Goal: Complete application form

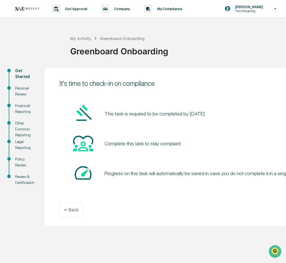
drag, startPoint x: 0, startPoint y: 191, endPoint x: -11, endPoint y: 191, distance: 11.3
click at [0, 191] on html "Get Approval Content & Transactions Company Policies & Documents My Compliance …" at bounding box center [143, 131] width 286 height 263
drag, startPoint x: 31, startPoint y: 263, endPoint x: 57, endPoint y: 262, distance: 25.9
click at [57, 262] on div "Get Approval Content & Transactions Company Policies & Documents My Compliance …" at bounding box center [143, 131] width 286 height 263
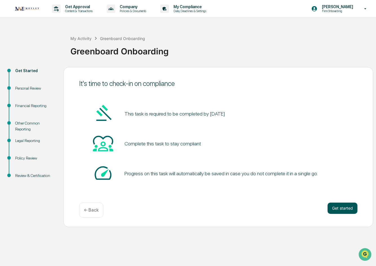
click at [286, 207] on button "Get started" at bounding box center [342, 207] width 30 height 11
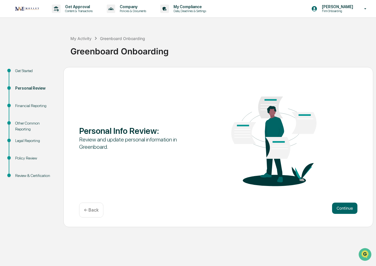
click at [286, 207] on button "Continue" at bounding box center [344, 207] width 25 height 11
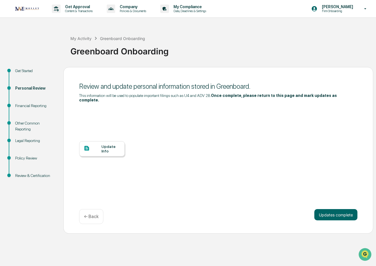
click at [97, 145] on div at bounding box center [93, 148] width 18 height 7
click at [286, 209] on button "Updates complete" at bounding box center [335, 214] width 43 height 11
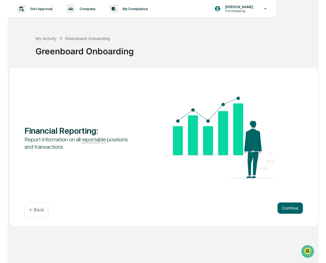
scroll to position [0, 28]
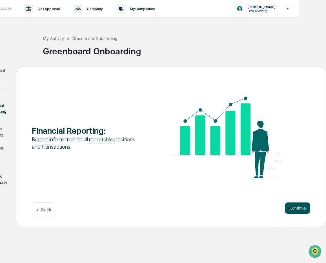
click at [286, 204] on button "Continue" at bounding box center [296, 207] width 25 height 11
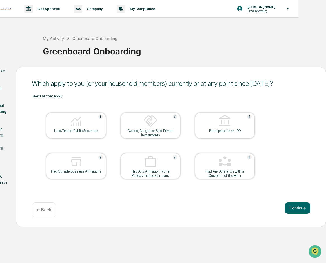
click at [79, 130] on div "Held/Traded Public Securities" at bounding box center [76, 131] width 51 height 4
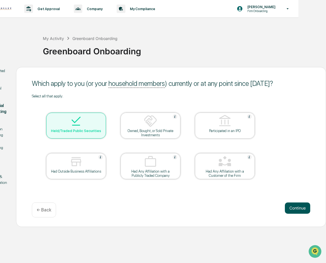
click at [286, 205] on button "Continue" at bounding box center [296, 207] width 25 height 11
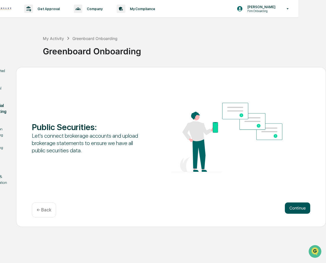
click at [286, 207] on button "Continue" at bounding box center [296, 207] width 25 height 11
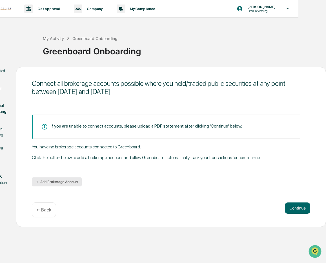
click at [54, 180] on button "Add Brokerage Account" at bounding box center [57, 181] width 50 height 9
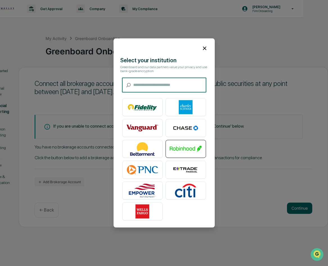
click at [179, 148] on img at bounding box center [186, 149] width 32 height 14
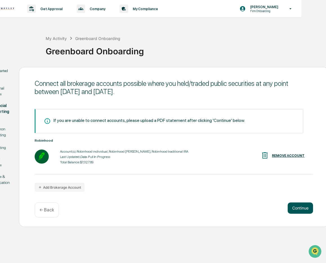
click at [286, 208] on button "Continue" at bounding box center [299, 207] width 25 height 11
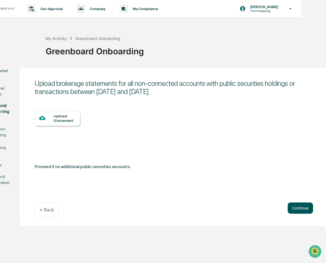
click at [286, 208] on button "Continue" at bounding box center [299, 207] width 25 height 11
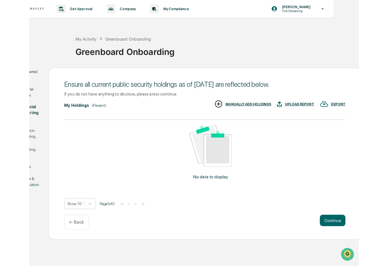
scroll to position [0, 0]
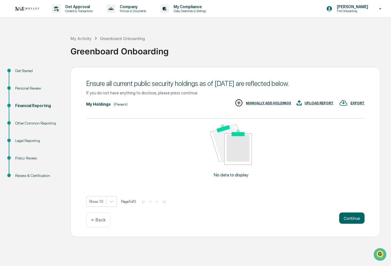
click at [96, 221] on p "← Back" at bounding box center [98, 219] width 15 height 5
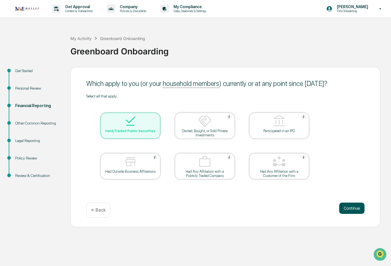
click at [286, 204] on button "Continue" at bounding box center [351, 207] width 25 height 11
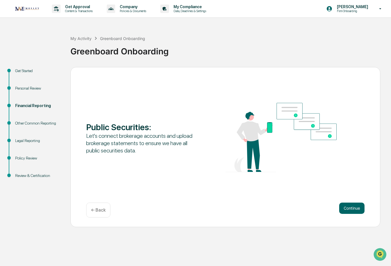
click at [286, 204] on button "Continue" at bounding box center [351, 207] width 25 height 11
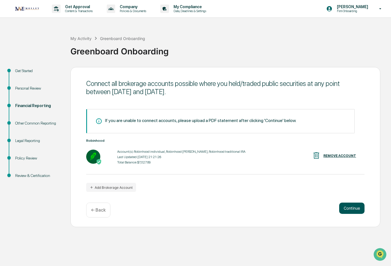
click at [286, 207] on button "Continue" at bounding box center [351, 207] width 25 height 11
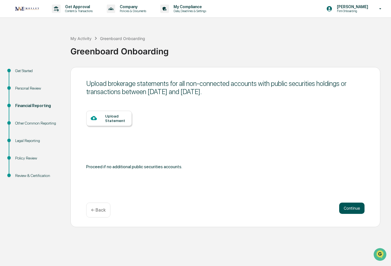
click at [286, 207] on button "Continue" at bounding box center [351, 207] width 25 height 11
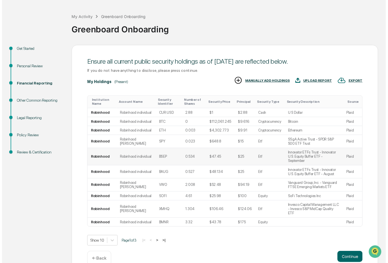
scroll to position [46, 0]
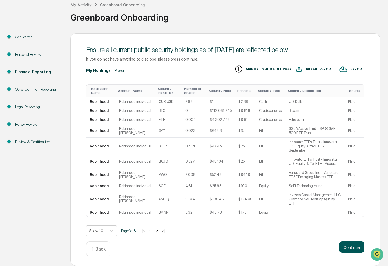
click at [286, 247] on button "Continue" at bounding box center [351, 246] width 25 height 11
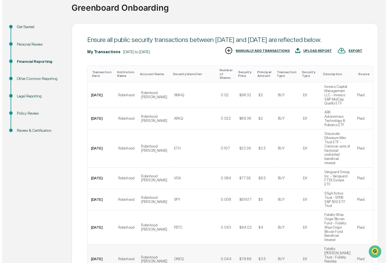
scroll to position [102, 0]
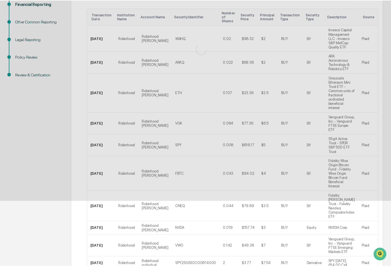
scroll to position [0, 0]
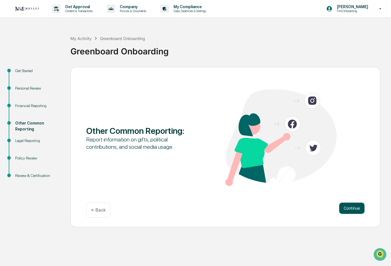
click at [286, 209] on button "Continue" at bounding box center [351, 207] width 25 height 11
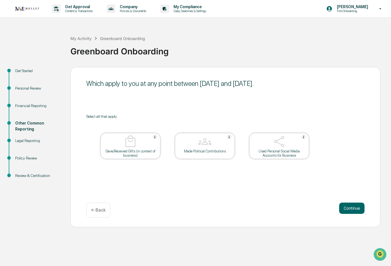
click at [286, 209] on button "Continue" at bounding box center [351, 207] width 25 height 11
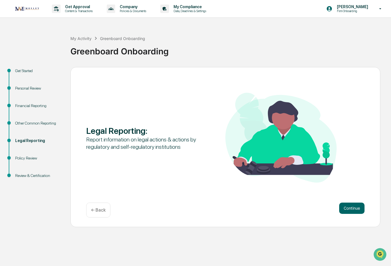
click at [286, 209] on button "Continue" at bounding box center [351, 207] width 25 height 11
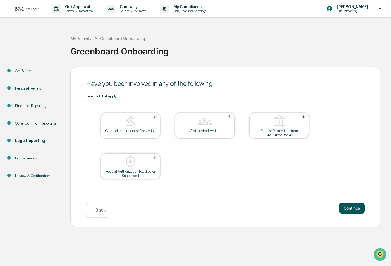
click at [286, 210] on button "Continue" at bounding box center [351, 207] width 25 height 11
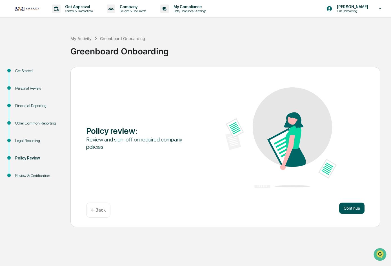
click at [286, 206] on button "Continue" at bounding box center [351, 207] width 25 height 11
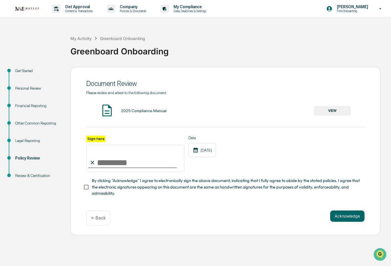
click at [106, 165] on input "Sign here" at bounding box center [135, 158] width 98 height 27
type input "**********"
click at [187, 219] on div "Acknowledge ← Back" at bounding box center [225, 217] width 278 height 15
click at [286, 215] on button "Acknowledge" at bounding box center [347, 215] width 34 height 11
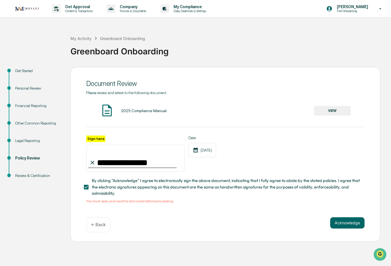
click at [286, 112] on button "VIEW" at bounding box center [332, 111] width 37 height 10
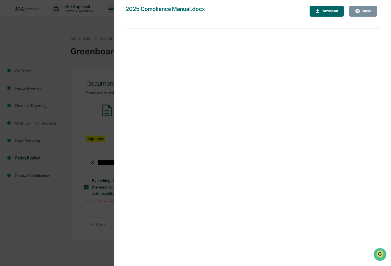
click at [286, 13] on icon "button" at bounding box center [357, 11] width 4 height 4
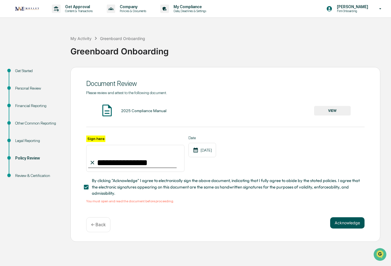
click at [286, 223] on button "Acknowledge" at bounding box center [347, 222] width 34 height 11
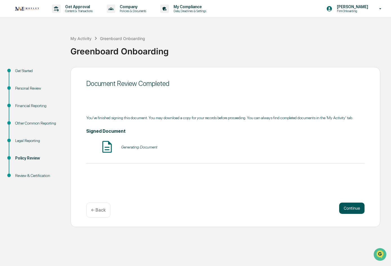
click at [286, 209] on button "Continue" at bounding box center [351, 207] width 25 height 11
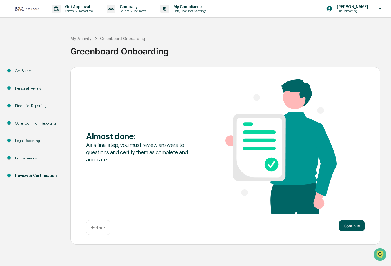
click at [286, 227] on button "Continue" at bounding box center [351, 225] width 25 height 11
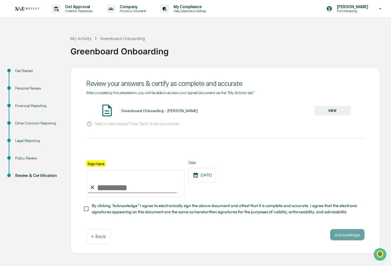
click at [286, 109] on button "VIEW" at bounding box center [332, 111] width 37 height 10
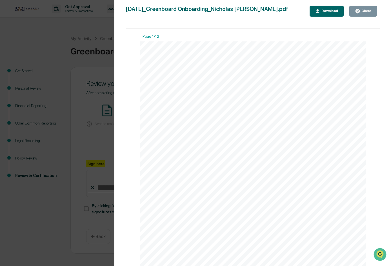
click at [286, 91] on div "September 8, 2025 Mosley Wealth Greenboard Onboarding - Nicholas Rivera Content…" at bounding box center [253, 200] width 226 height 319
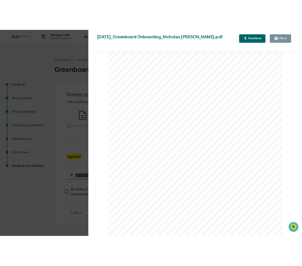
scroll to position [3809, 0]
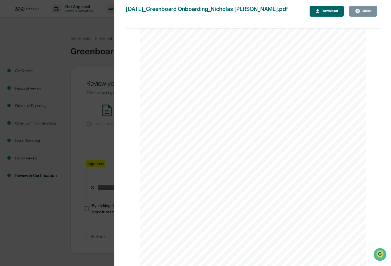
click at [286, 9] on div "Close" at bounding box center [365, 11] width 11 height 4
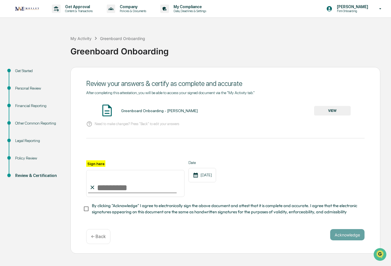
click at [97, 176] on input "Sign here" at bounding box center [135, 183] width 98 height 27
type input "**********"
click at [286, 234] on button "Acknowledge" at bounding box center [347, 234] width 34 height 11
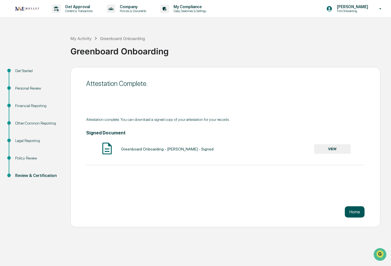
click at [286, 208] on button "Home" at bounding box center [354, 211] width 20 height 11
